Goal: Task Accomplishment & Management: Use online tool/utility

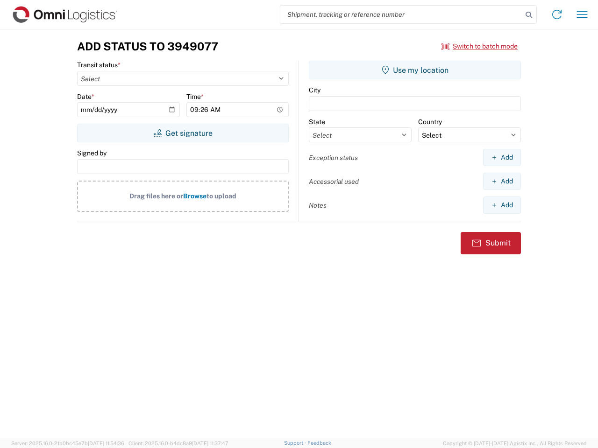
click at [401, 14] on input "search" at bounding box center [401, 15] width 242 height 18
click at [529, 15] on icon at bounding box center [528, 14] width 13 height 13
click at [557, 14] on icon at bounding box center [556, 14] width 15 height 15
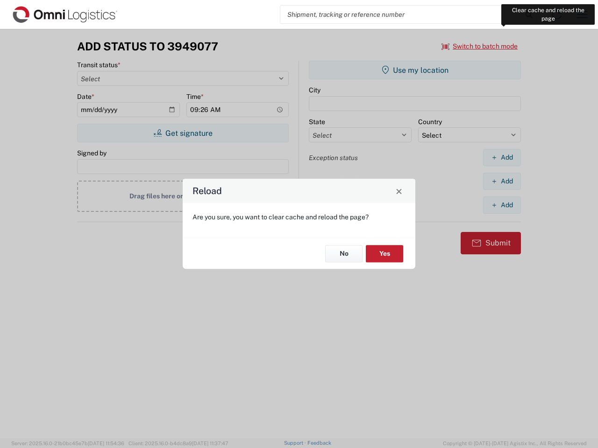
click at [582, 14] on div "Reload Are you sure, you want to clear cache and reload the page? No Yes" at bounding box center [299, 224] width 598 height 448
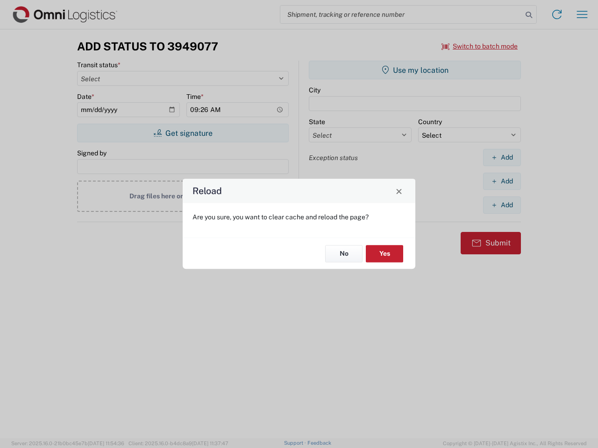
click at [480, 46] on div "Reload Are you sure, you want to clear cache and reload the page? No Yes" at bounding box center [299, 224] width 598 height 448
click at [183, 133] on div "Reload Are you sure, you want to clear cache and reload the page? No Yes" at bounding box center [299, 224] width 598 height 448
click at [415, 70] on div "Reload Are you sure, you want to clear cache and reload the page? No Yes" at bounding box center [299, 224] width 598 height 448
click at [502, 157] on div "Reload Are you sure, you want to clear cache and reload the page? No Yes" at bounding box center [299, 224] width 598 height 448
click at [502, 181] on div "Reload Are you sure, you want to clear cache and reload the page? No Yes" at bounding box center [299, 224] width 598 height 448
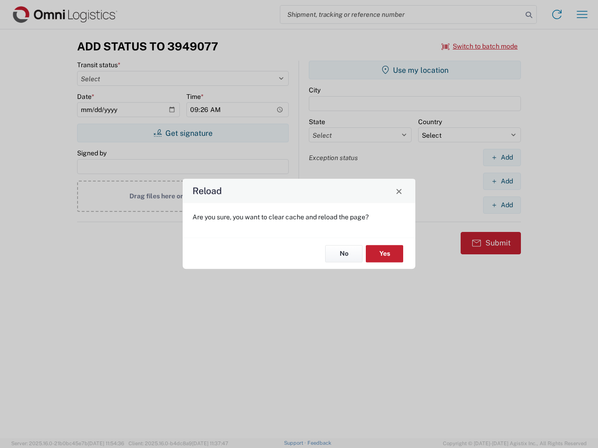
click at [502, 205] on div "Reload Are you sure, you want to clear cache and reload the page? No Yes" at bounding box center [299, 224] width 598 height 448
